Goal: Information Seeking & Learning: Learn about a topic

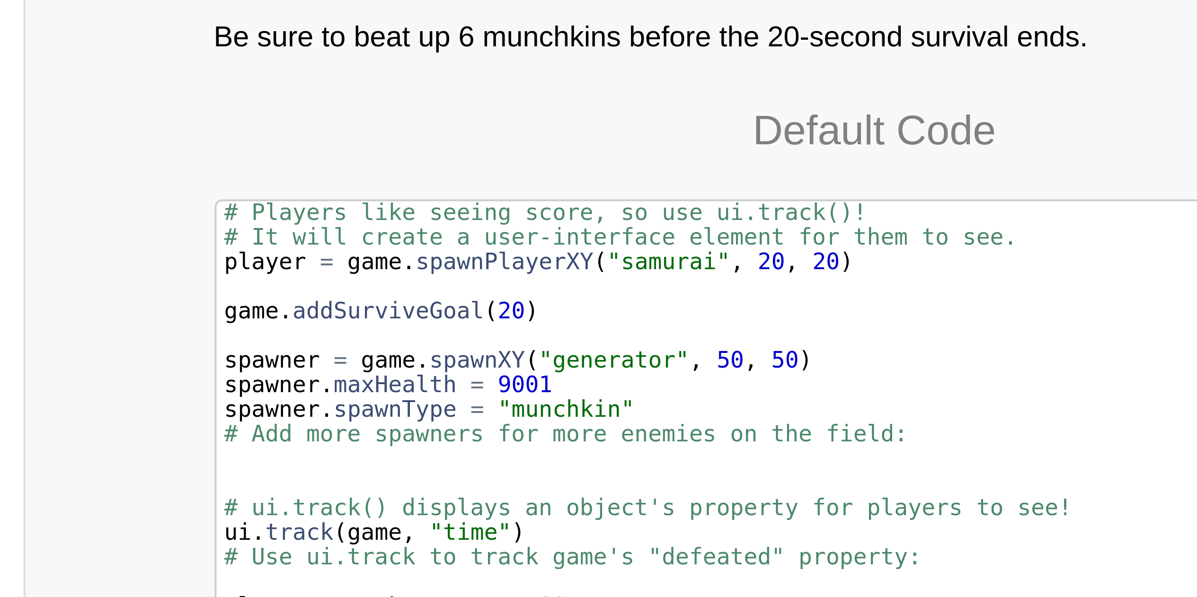
scroll to position [9132, 0]
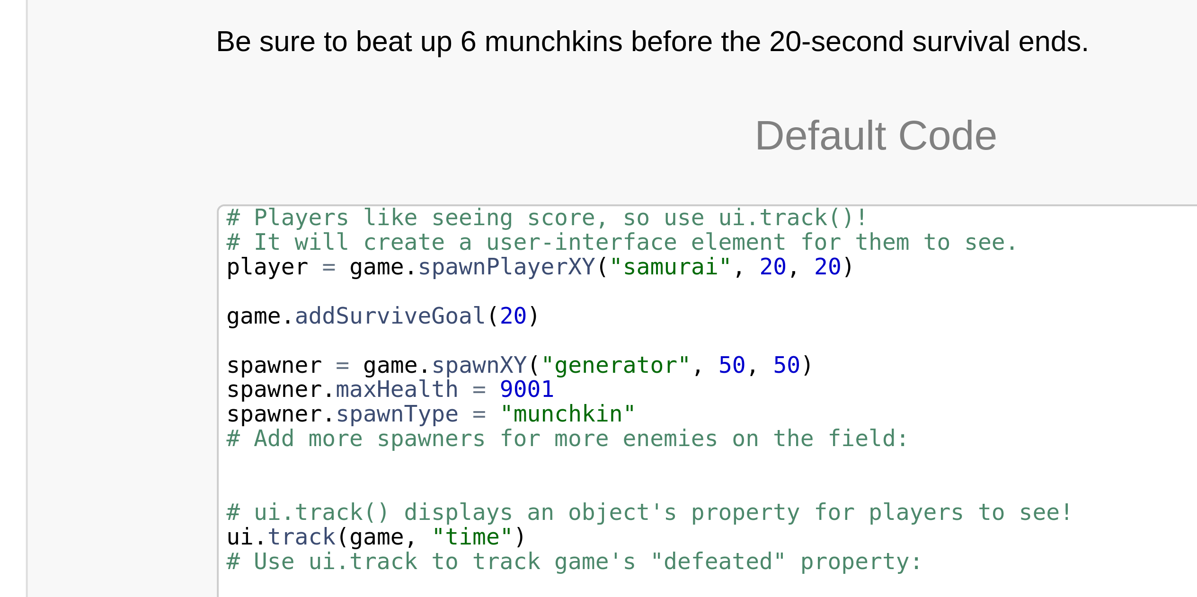
click at [477, 363] on div "# Players like seeing score, so use ui.track()! # It will create a user-interfa…" at bounding box center [598, 401] width 329 height 135
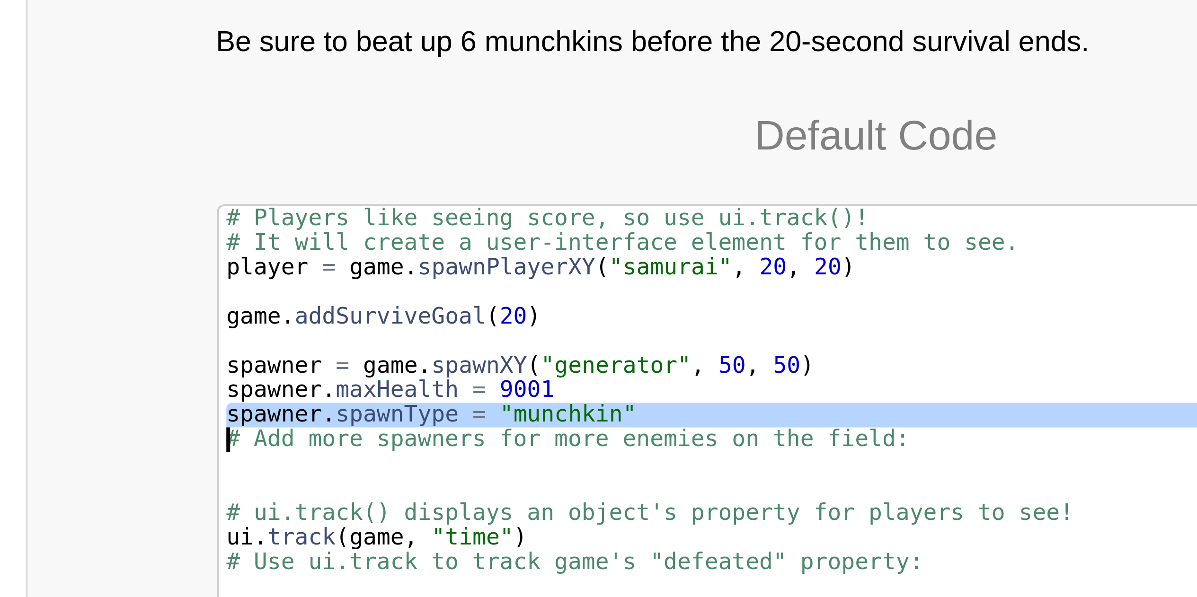
click at [477, 363] on div "# Players like seeing score, so use ui.track()! # It will create a user-interfa…" at bounding box center [598, 401] width 329 height 135
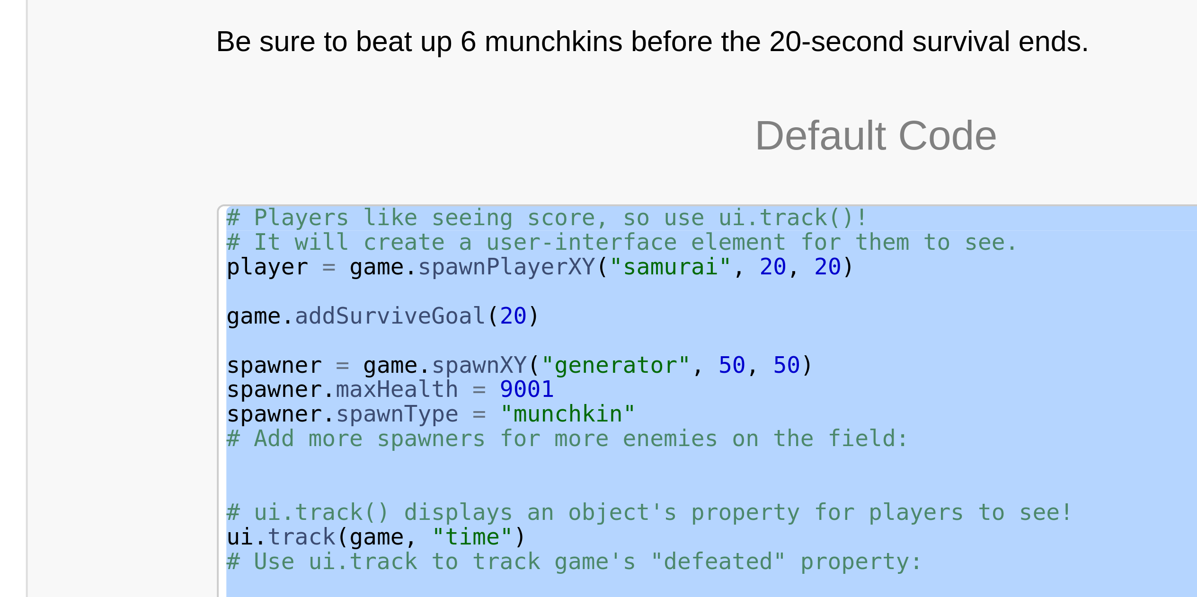
click at [477, 363] on div "# Players like seeing score, so use ui.track()! # It will create a user-interfa…" at bounding box center [598, 401] width 329 height 135
click at [477, 363] on div "# Players like seeing score, so use ui.track()! # It will create a user-interfa…" at bounding box center [598, 395] width 329 height 122
click at [477, 363] on div "# Players like seeing score, so use ui.track()! # It will create a user-interfa…" at bounding box center [598, 401] width 329 height 135
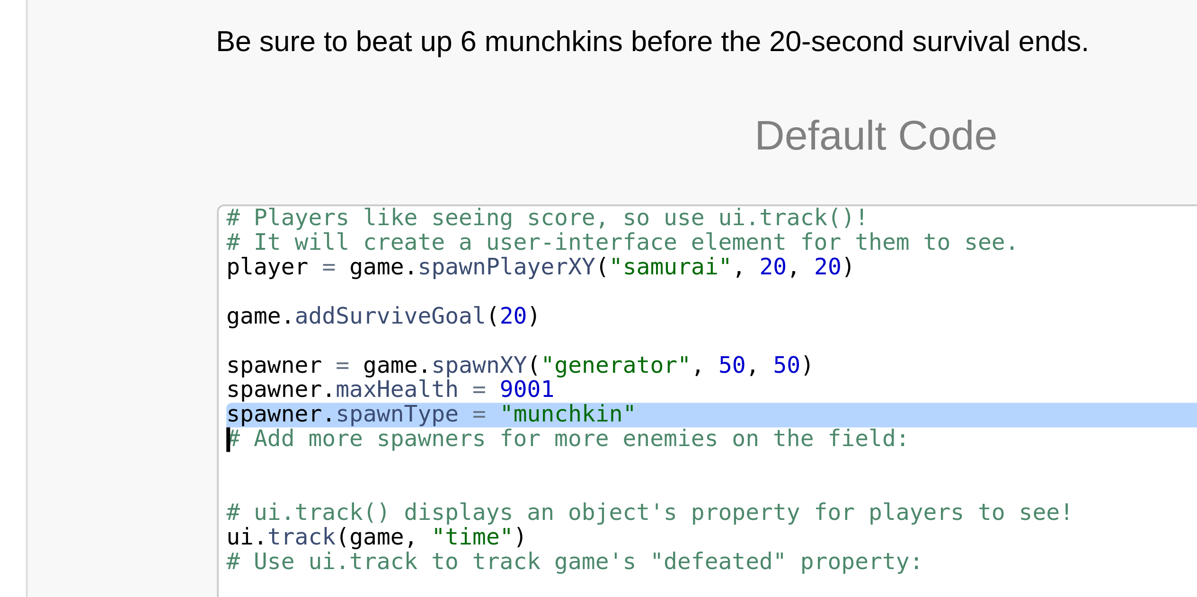
click at [477, 363] on div "# Players like seeing score, so use ui.track()! # It will create a user-interfa…" at bounding box center [598, 401] width 329 height 135
type textarea "spawner.spawnType = "munchkin" # Add more spawners for more enemies on the fiel…"
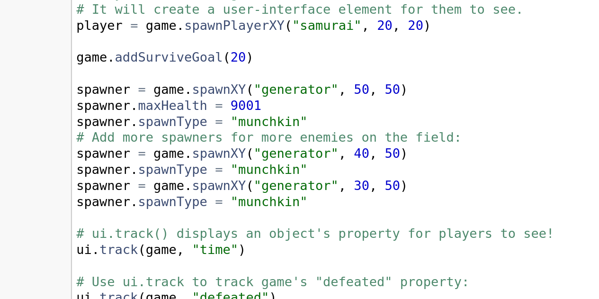
scroll to position [10169, 0]
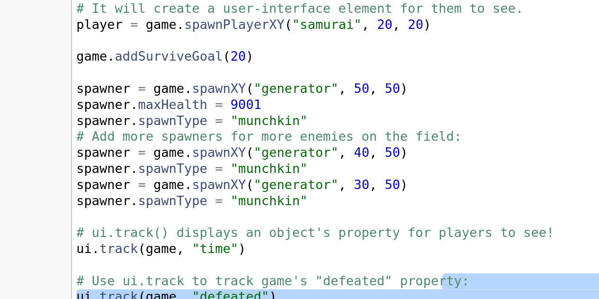
click at [338, 243] on div "# Players like seeing score, so use ui.track()! · # It will create a user-inter…" at bounding box center [300, 255] width 330 height 192
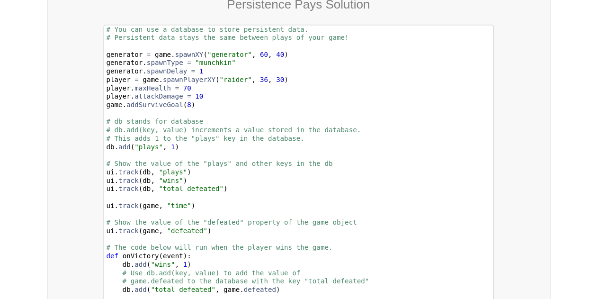
scroll to position [11572, 0]
